Goal: Information Seeking & Learning: Compare options

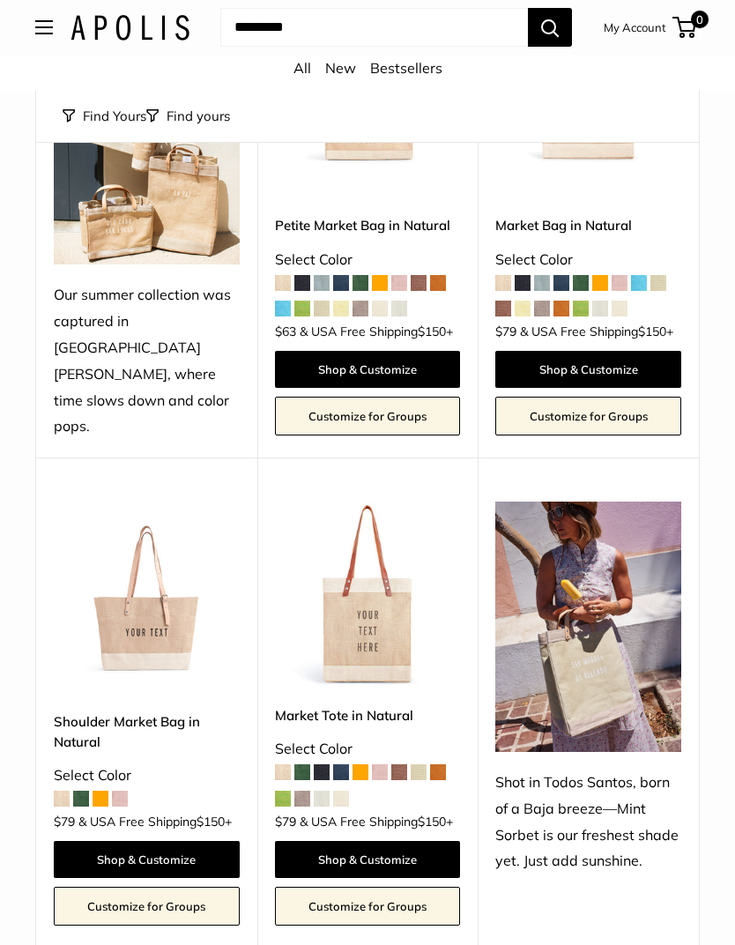
scroll to position [352, 0]
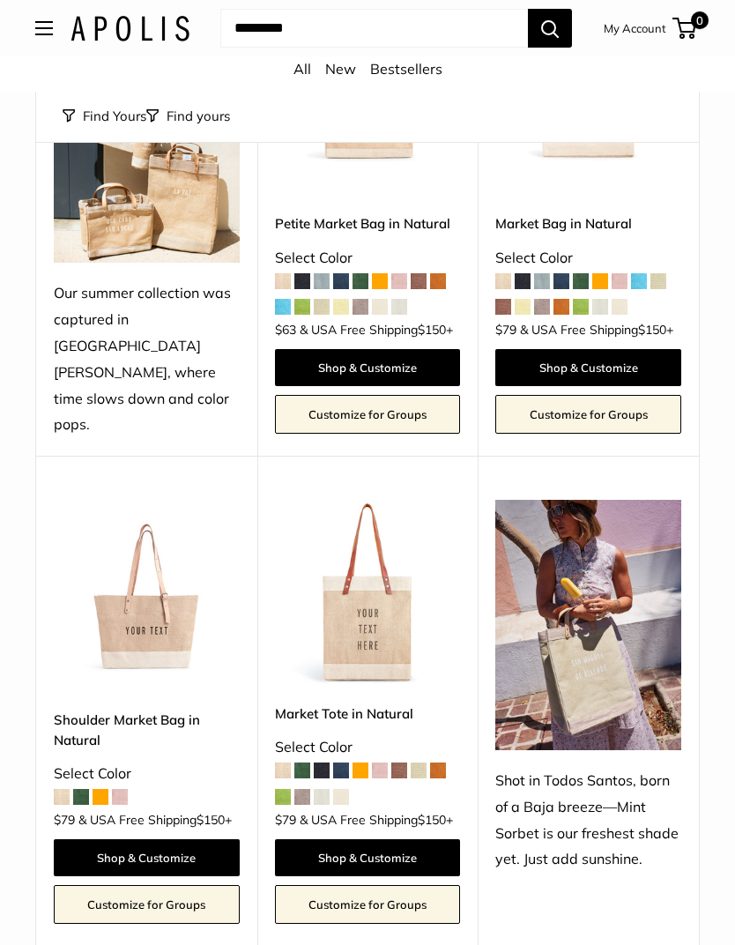
click at [93, 528] on img at bounding box center [147, 593] width 186 height 186
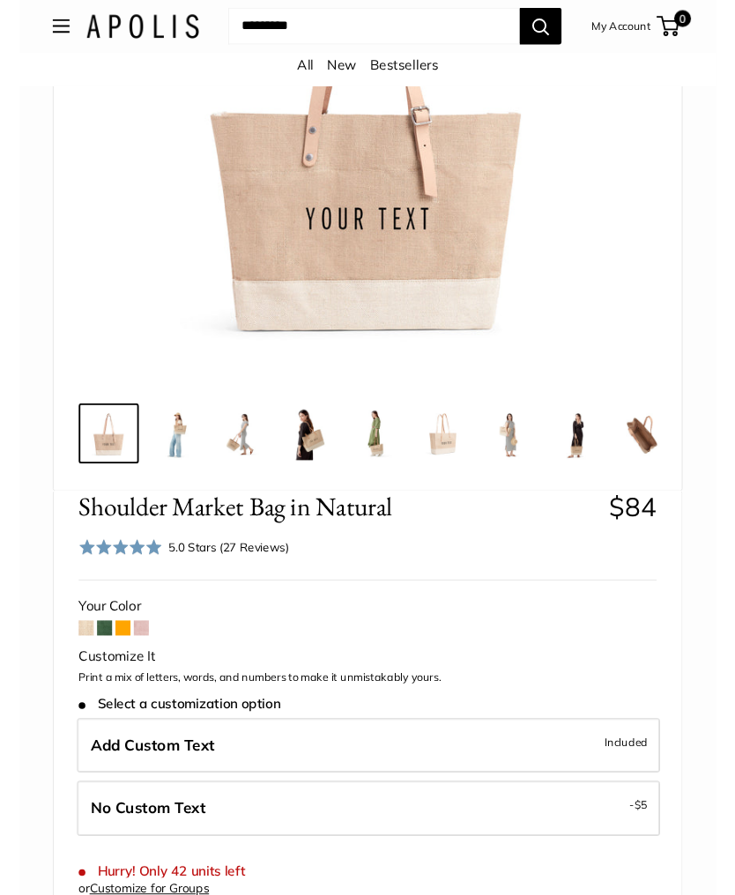
scroll to position [385, 0]
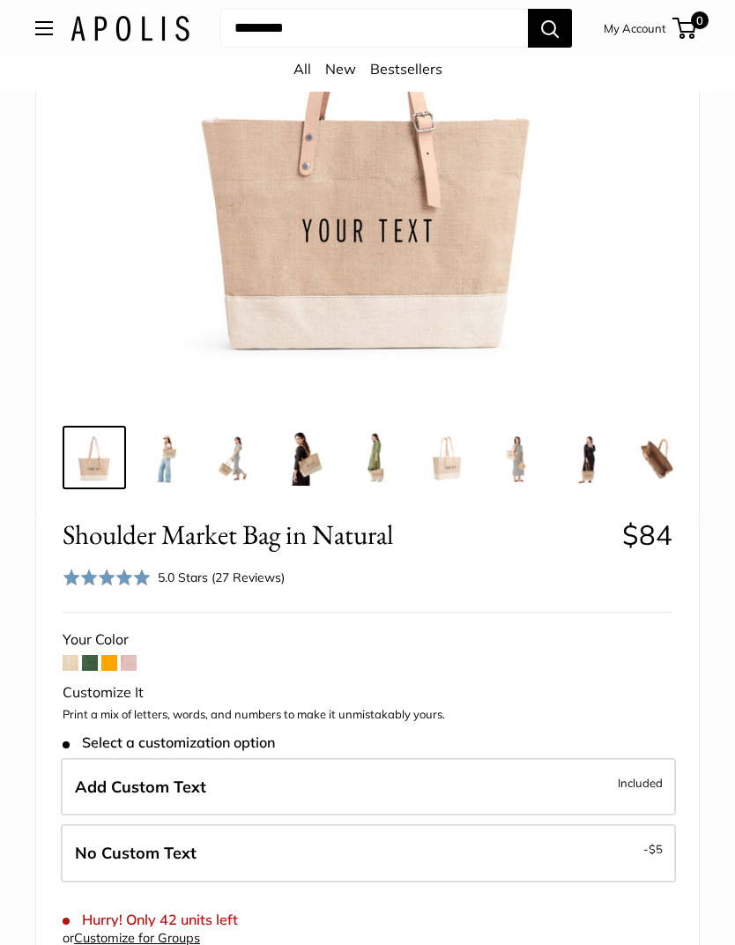
click at [91, 655] on span at bounding box center [90, 663] width 16 height 16
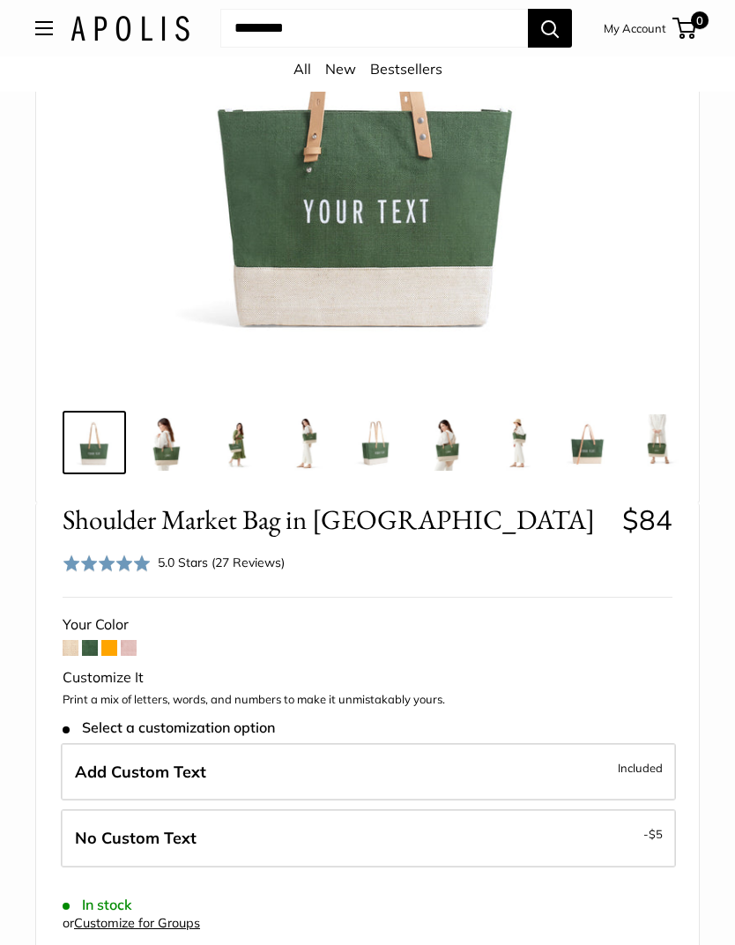
scroll to position [404, 0]
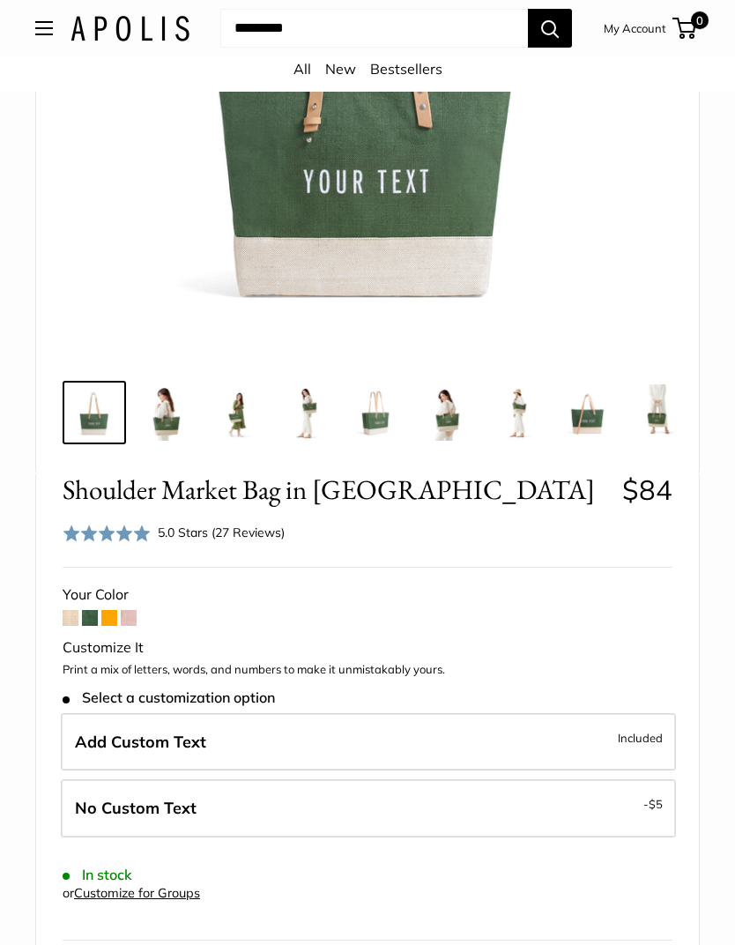
click at [133, 612] on span at bounding box center [129, 618] width 16 height 16
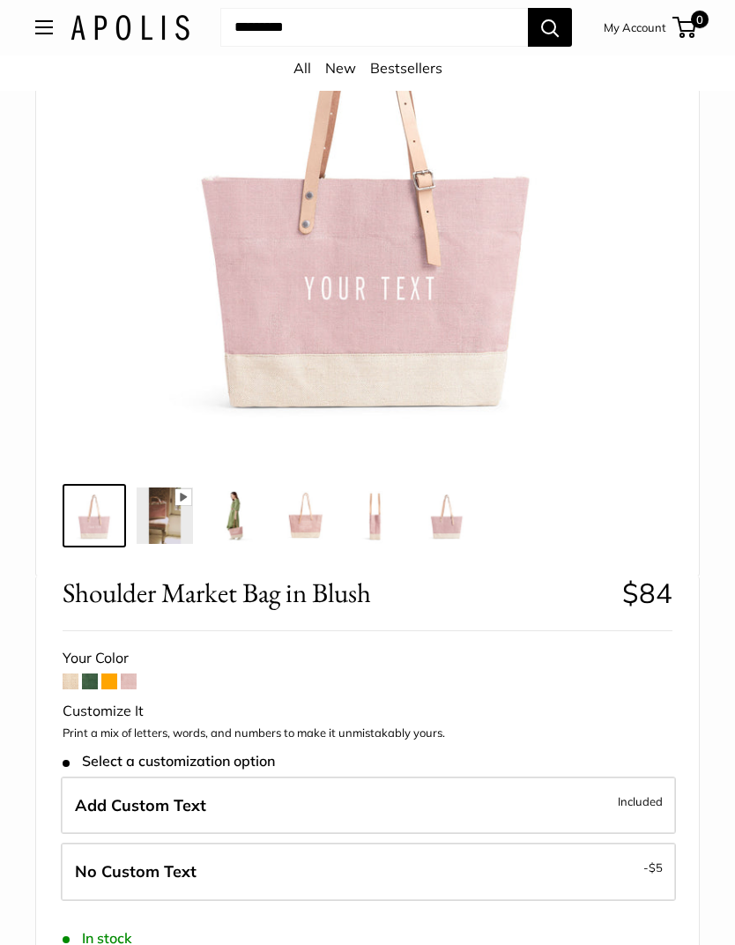
scroll to position [327, 0]
click at [69, 677] on span at bounding box center [71, 681] width 16 height 16
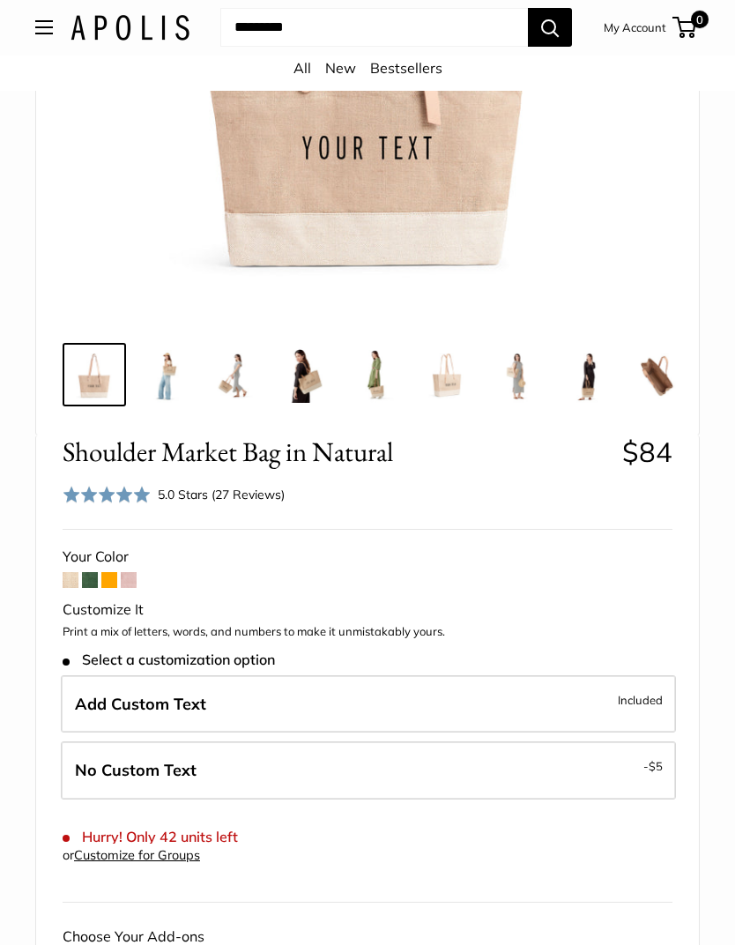
scroll to position [492, 0]
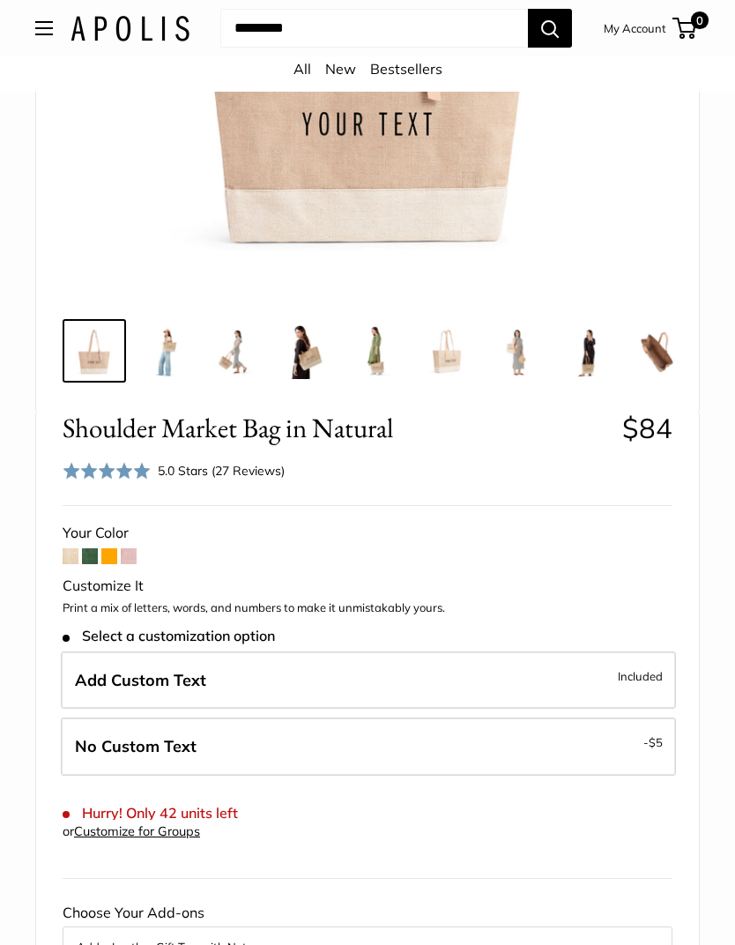
click at [115, 552] on span at bounding box center [109, 556] width 16 height 16
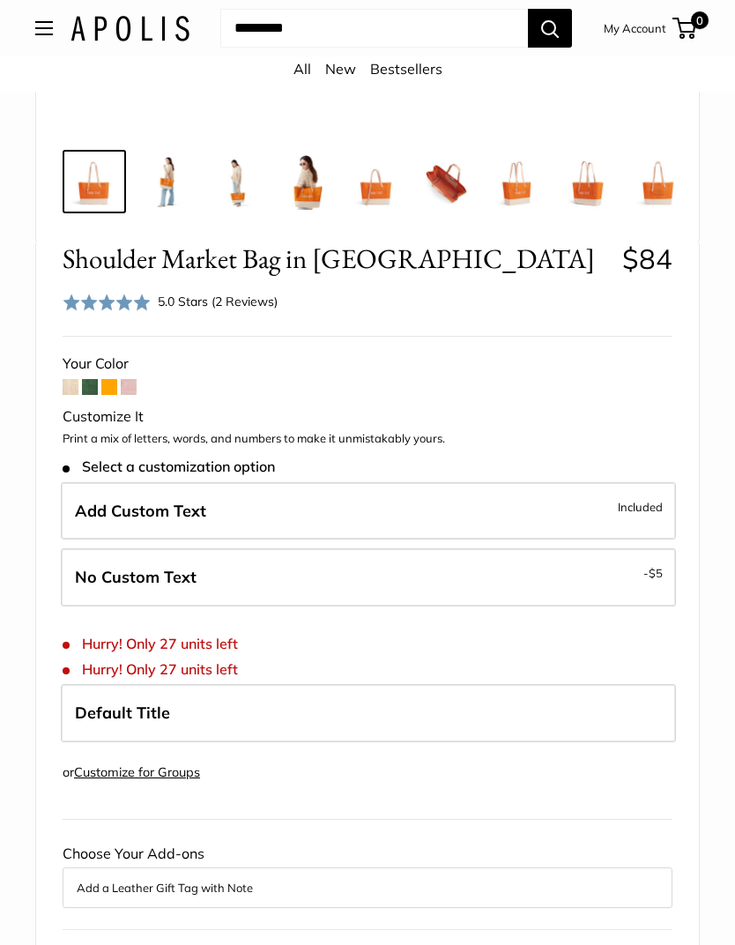
scroll to position [694, 0]
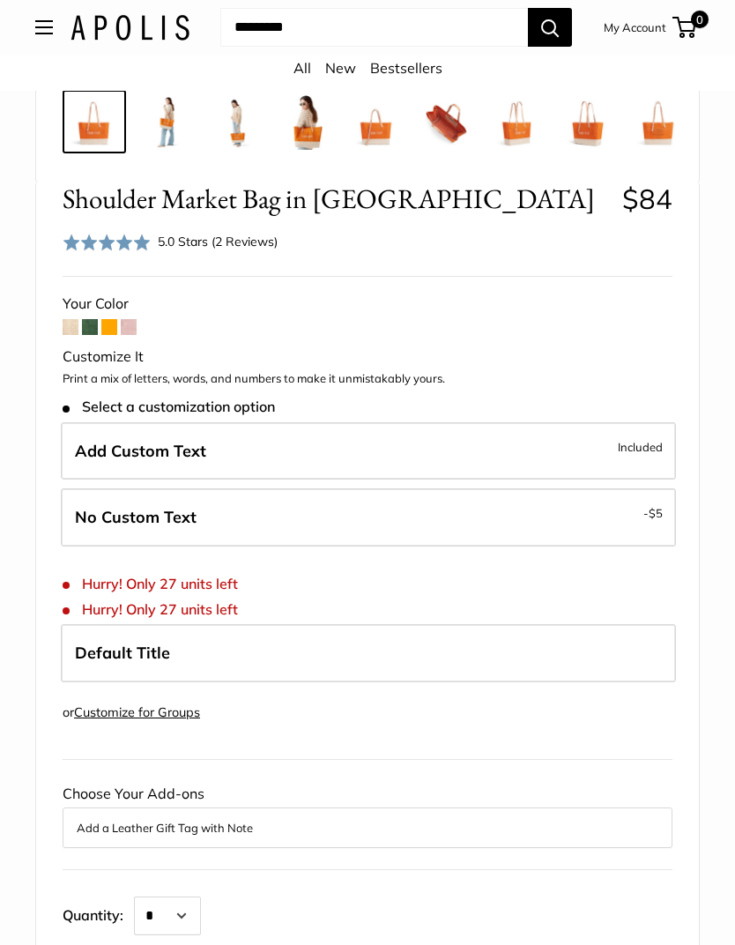
click at [113, 445] on span "Add Custom Text" at bounding box center [140, 452] width 131 height 20
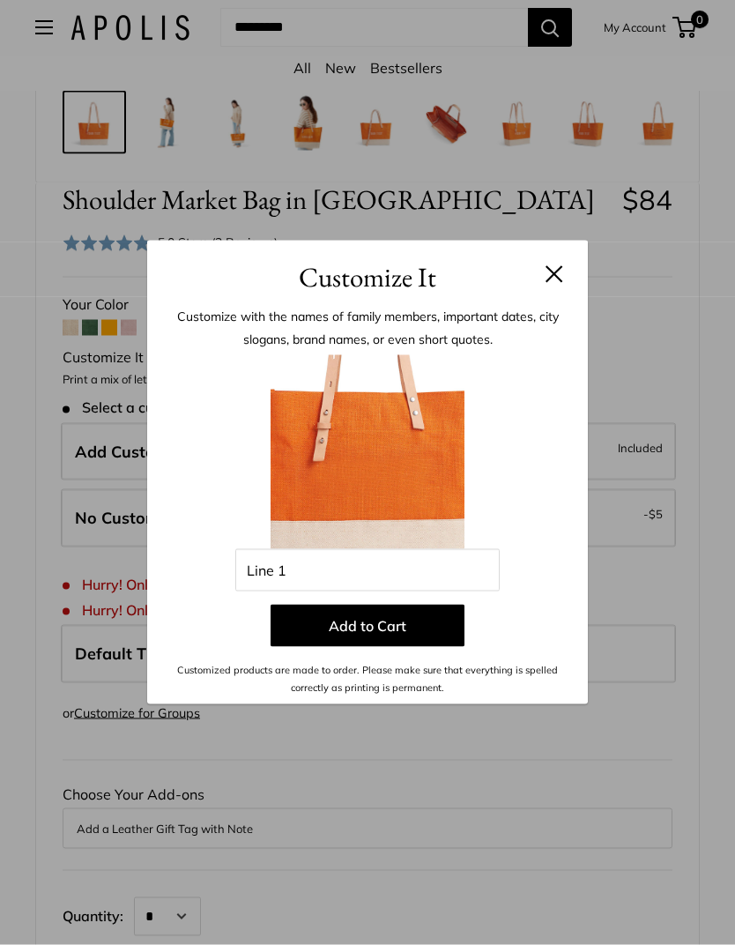
scroll to position [694, 0]
click at [567, 271] on header "Customize It" at bounding box center [367, 269] width 441 height 57
click at [551, 272] on button at bounding box center [555, 274] width 18 height 18
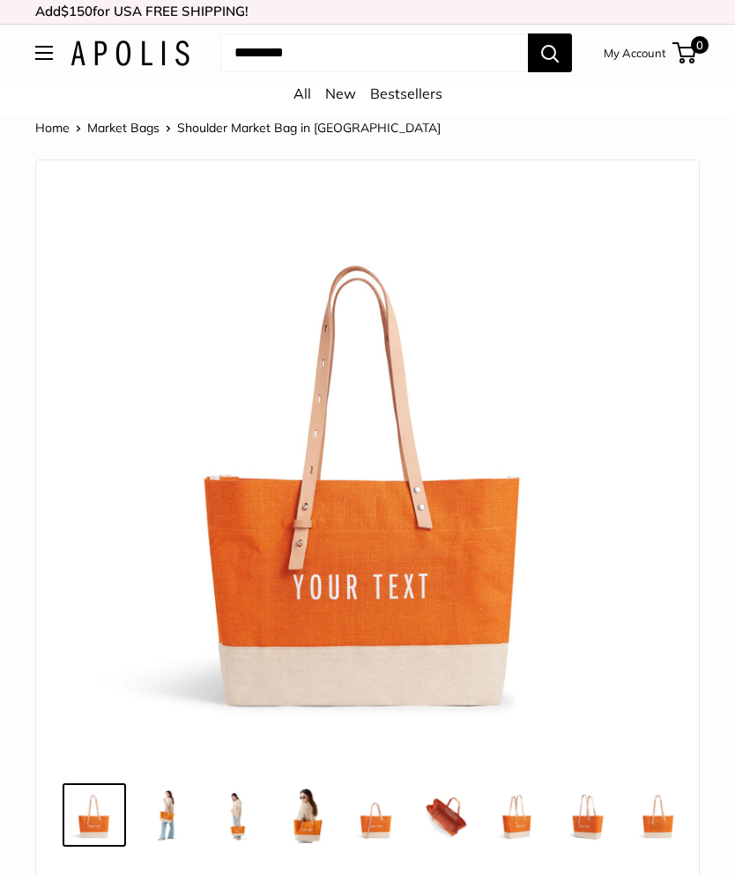
scroll to position [0, 0]
